Goal: Information Seeking & Learning: Check status

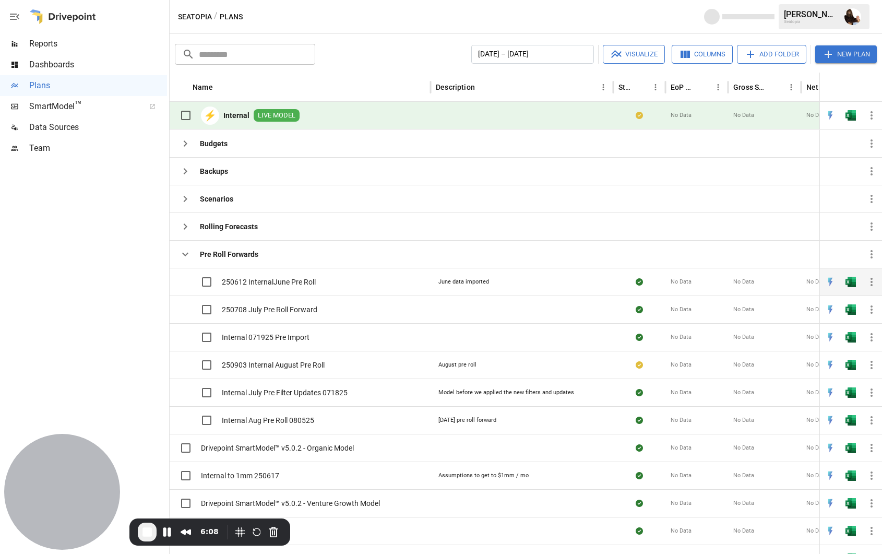
scroll to position [16, 0]
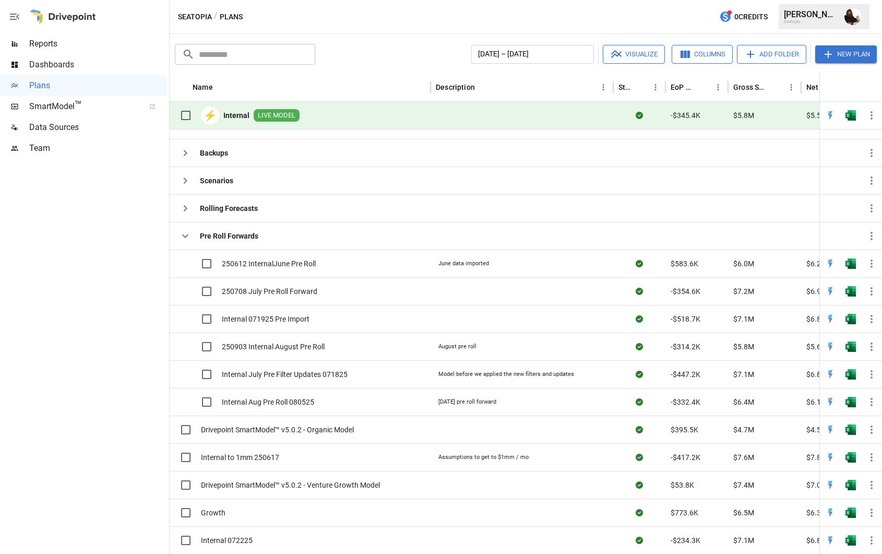
click at [50, 45] on span "Reports" at bounding box center [98, 44] width 138 height 13
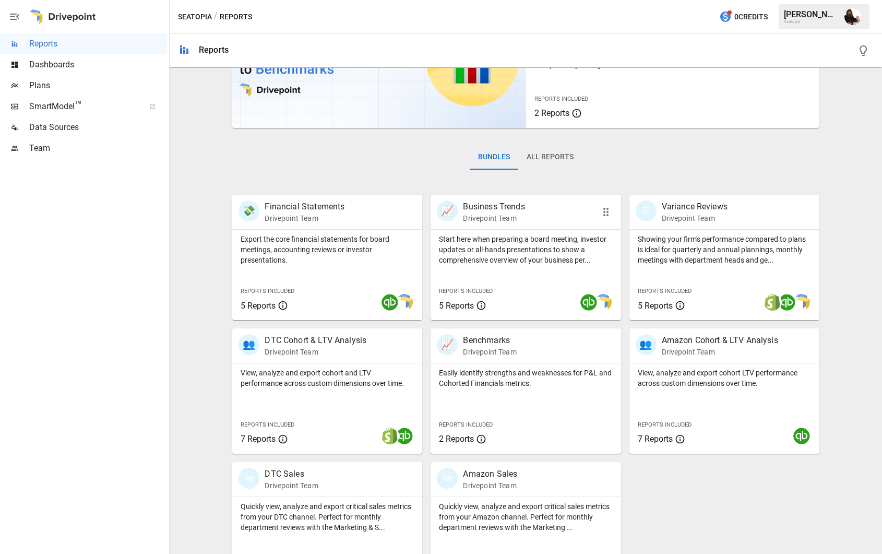
scroll to position [122, 0]
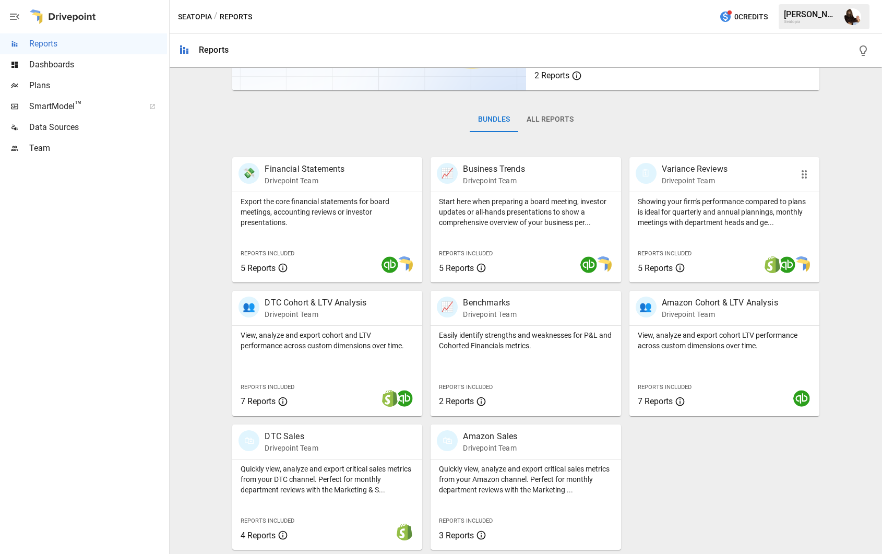
click at [680, 180] on p "Drivepoint Team" at bounding box center [695, 180] width 66 height 10
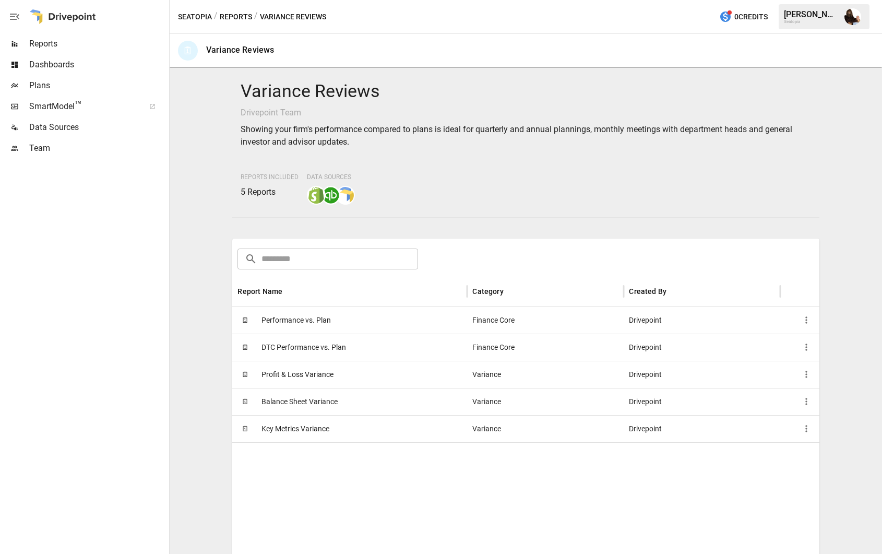
click at [323, 321] on span "Performance vs. Plan" at bounding box center [296, 320] width 69 height 27
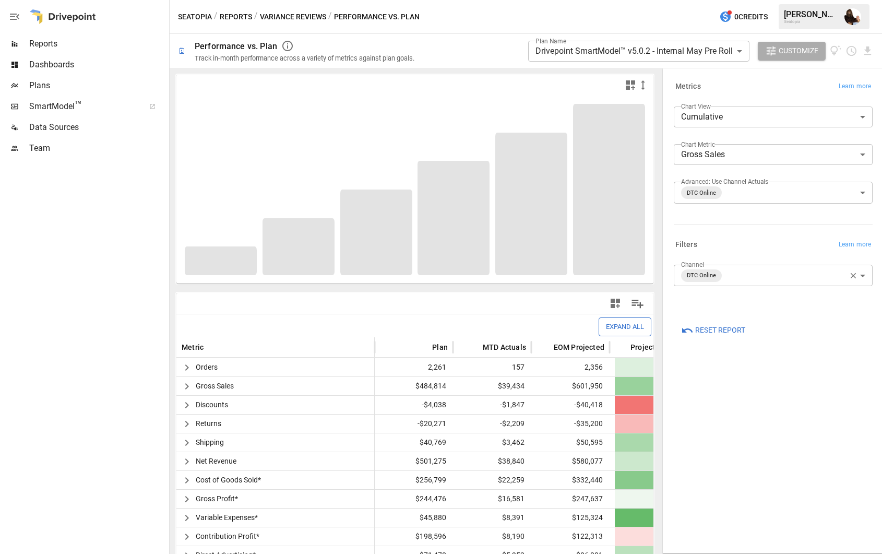
click at [792, 57] on span "Customize" at bounding box center [799, 50] width 40 height 13
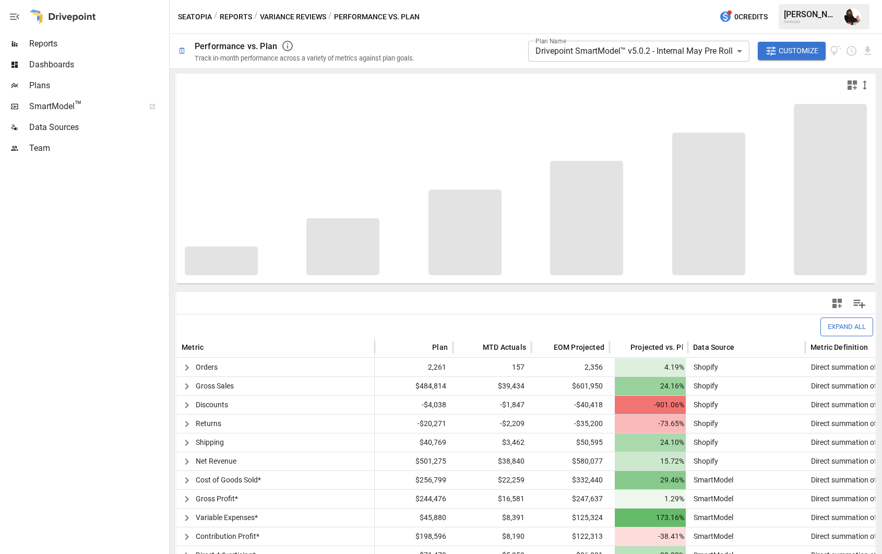
click at [792, 57] on span "Customize" at bounding box center [799, 50] width 40 height 13
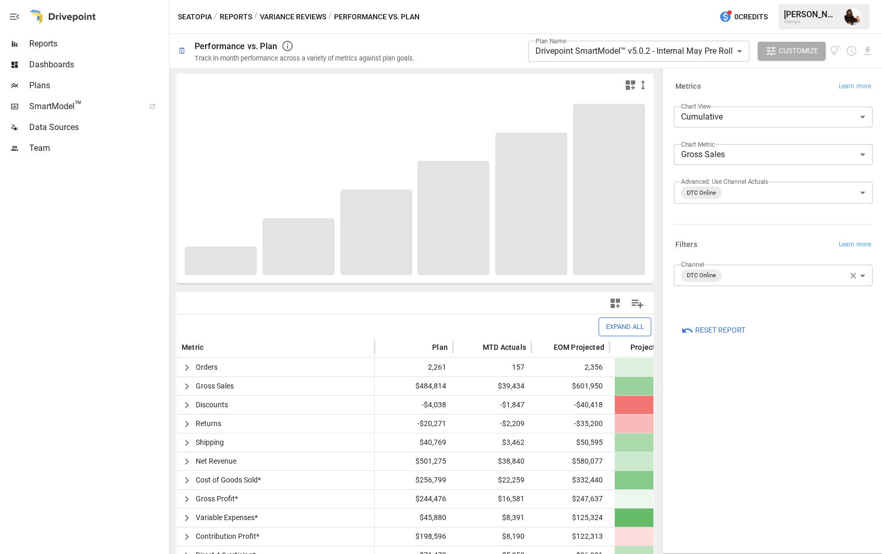
click at [634, 0] on body "**********" at bounding box center [441, 0] width 882 height 0
